Goal: Task Accomplishment & Management: Manage account settings

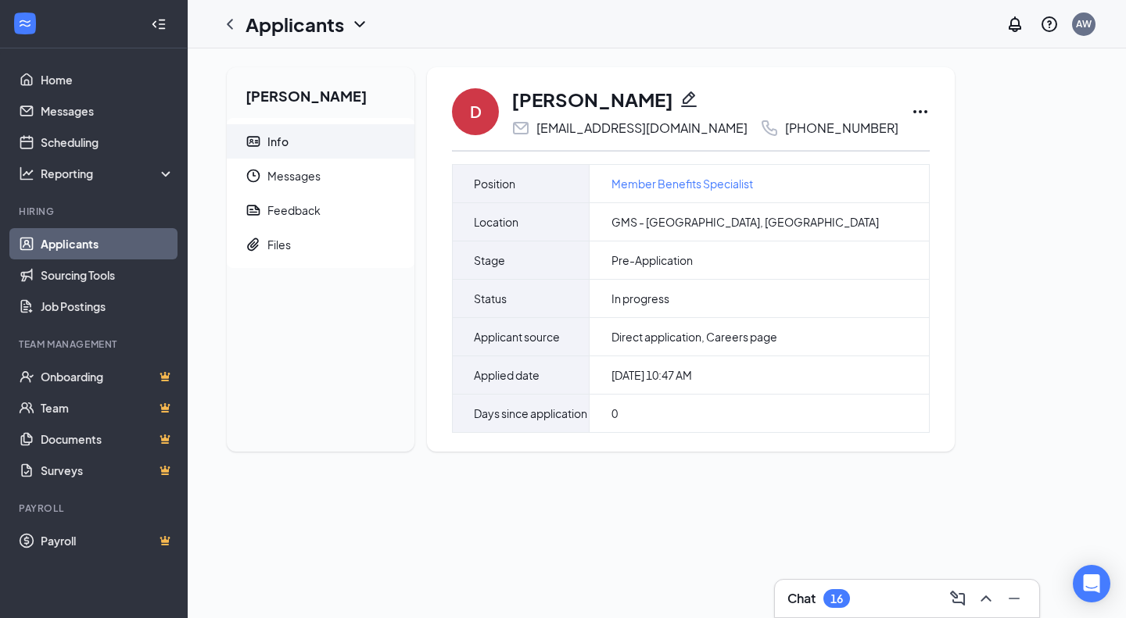
click at [913, 112] on icon "Ellipses" at bounding box center [920, 111] width 14 height 3
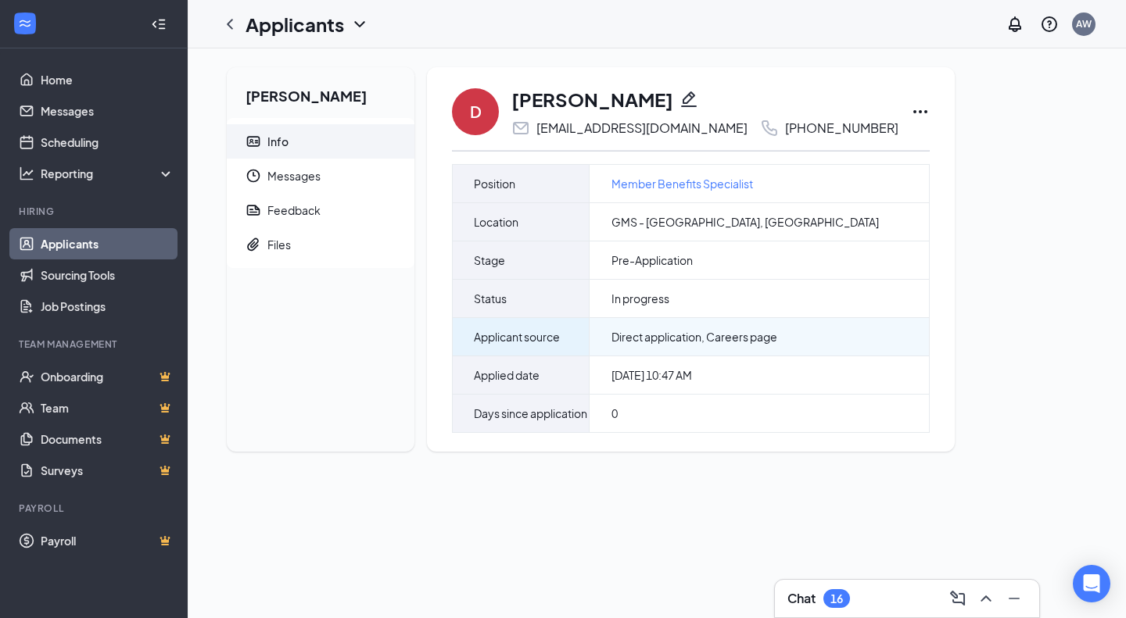
click at [660, 335] on span "Direct application, Careers page" at bounding box center [694, 337] width 166 height 16
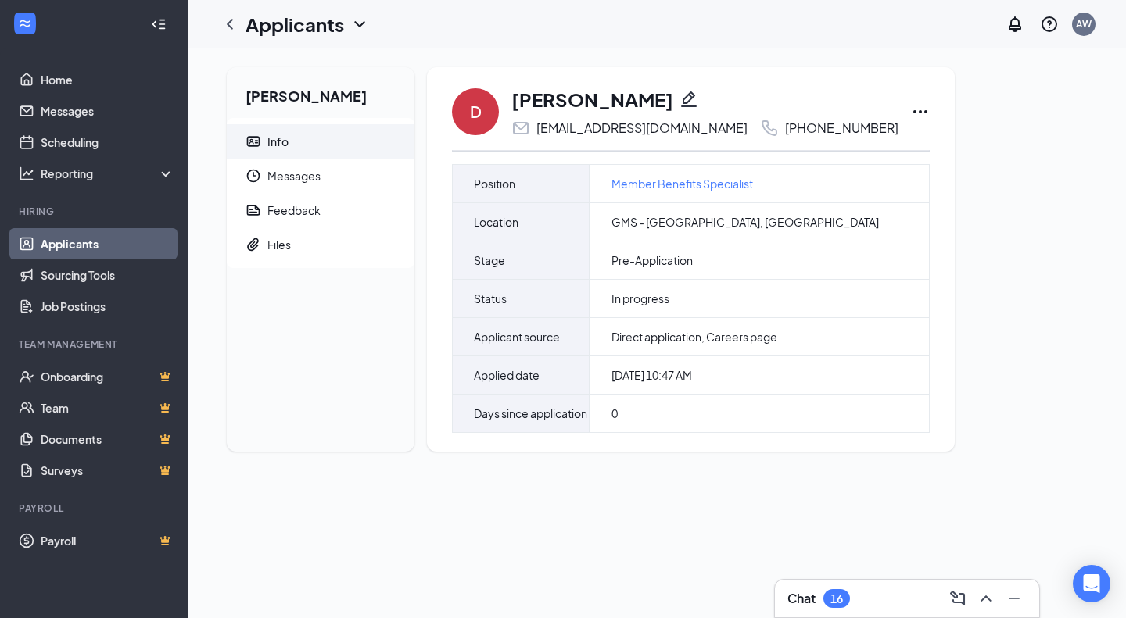
click at [911, 112] on icon "Ellipses" at bounding box center [920, 111] width 19 height 19
click at [303, 208] on div "Feedback" at bounding box center [293, 210] width 53 height 16
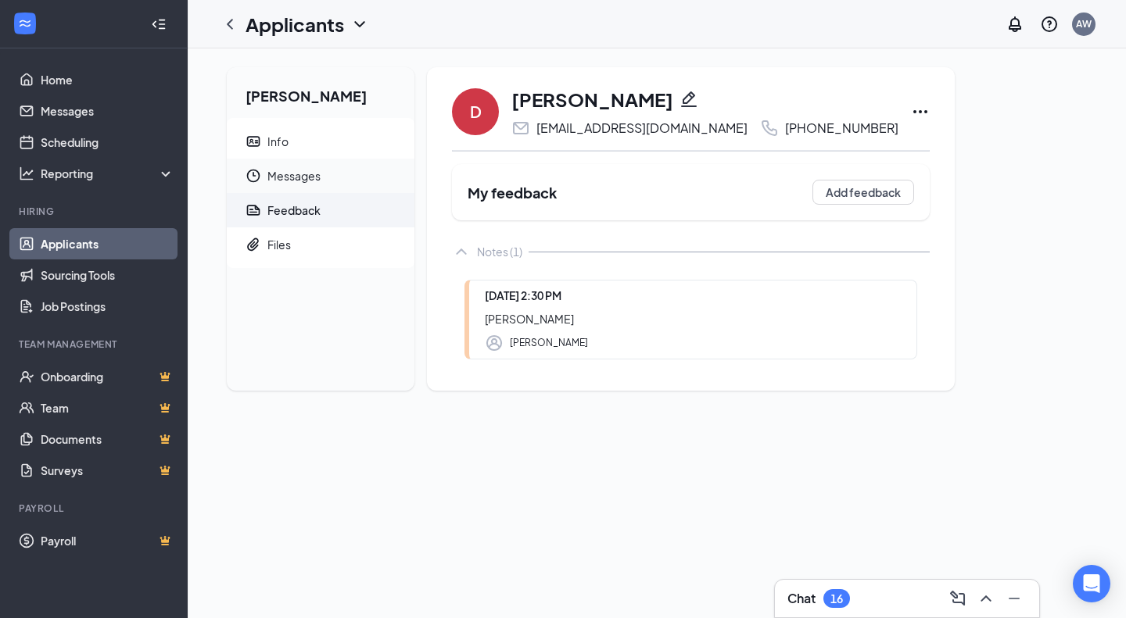
click at [299, 175] on span "Messages" at bounding box center [334, 176] width 134 height 34
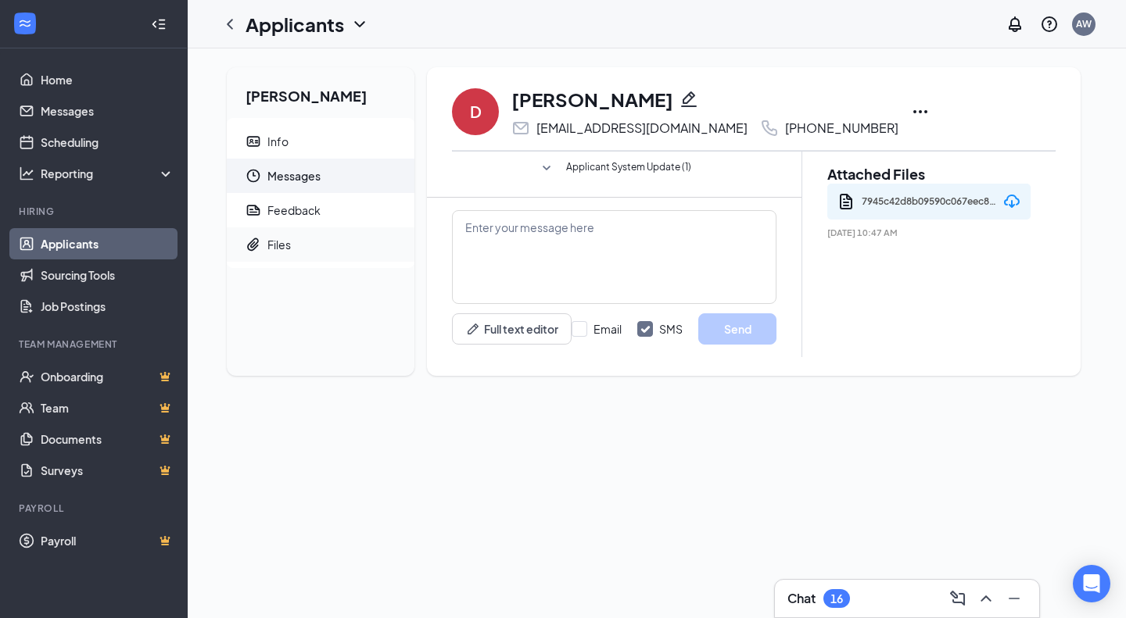
click at [300, 246] on span "Files" at bounding box center [334, 244] width 134 height 34
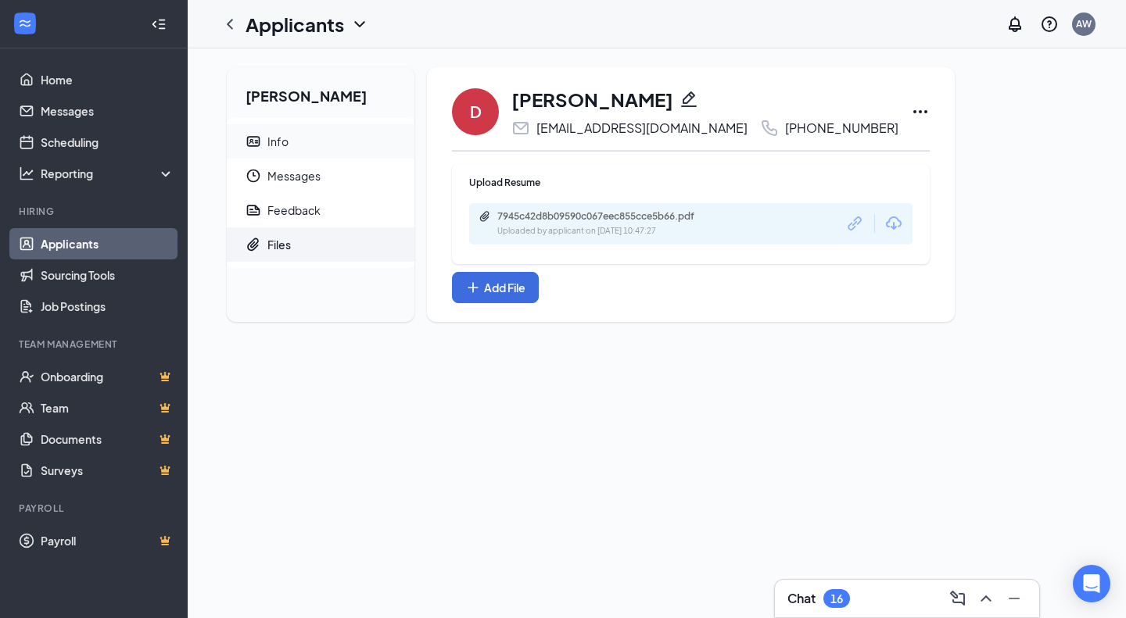
click at [322, 151] on span "Info" at bounding box center [334, 141] width 134 height 34
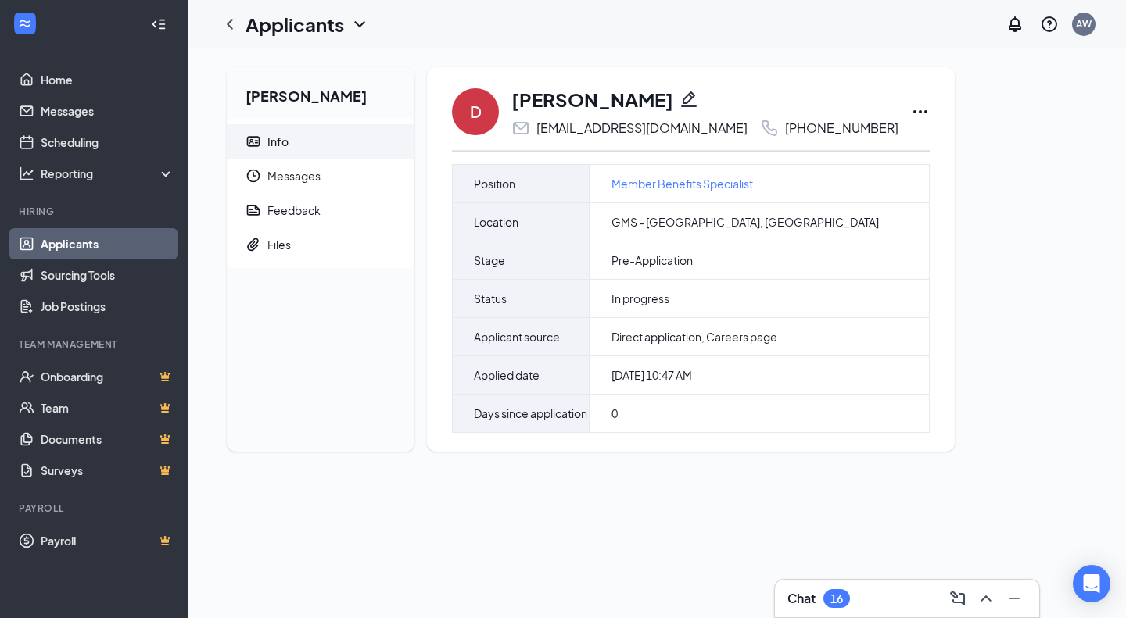
click at [681, 93] on icon "Pencil" at bounding box center [689, 99] width 16 height 16
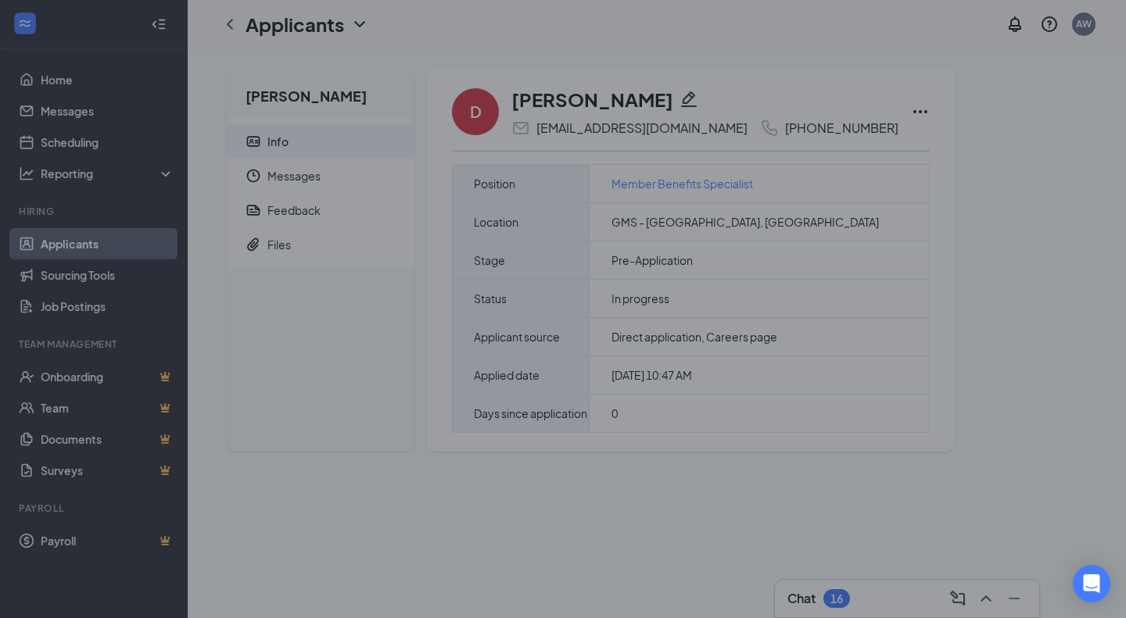
type input "[PHONE_NUMBER]"
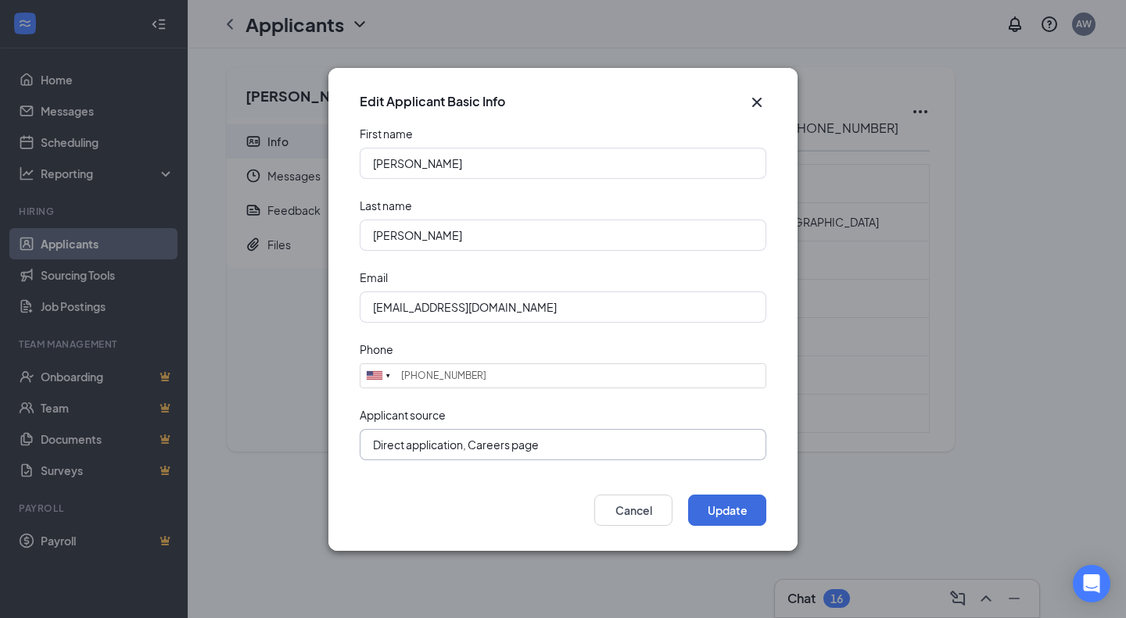
click at [567, 451] on input "Direct application, Careers page" at bounding box center [563, 444] width 406 height 31
type input "[PERSON_NAME]"
click at [736, 519] on button "Update" at bounding box center [727, 510] width 78 height 31
